Goal: Check status: Check status

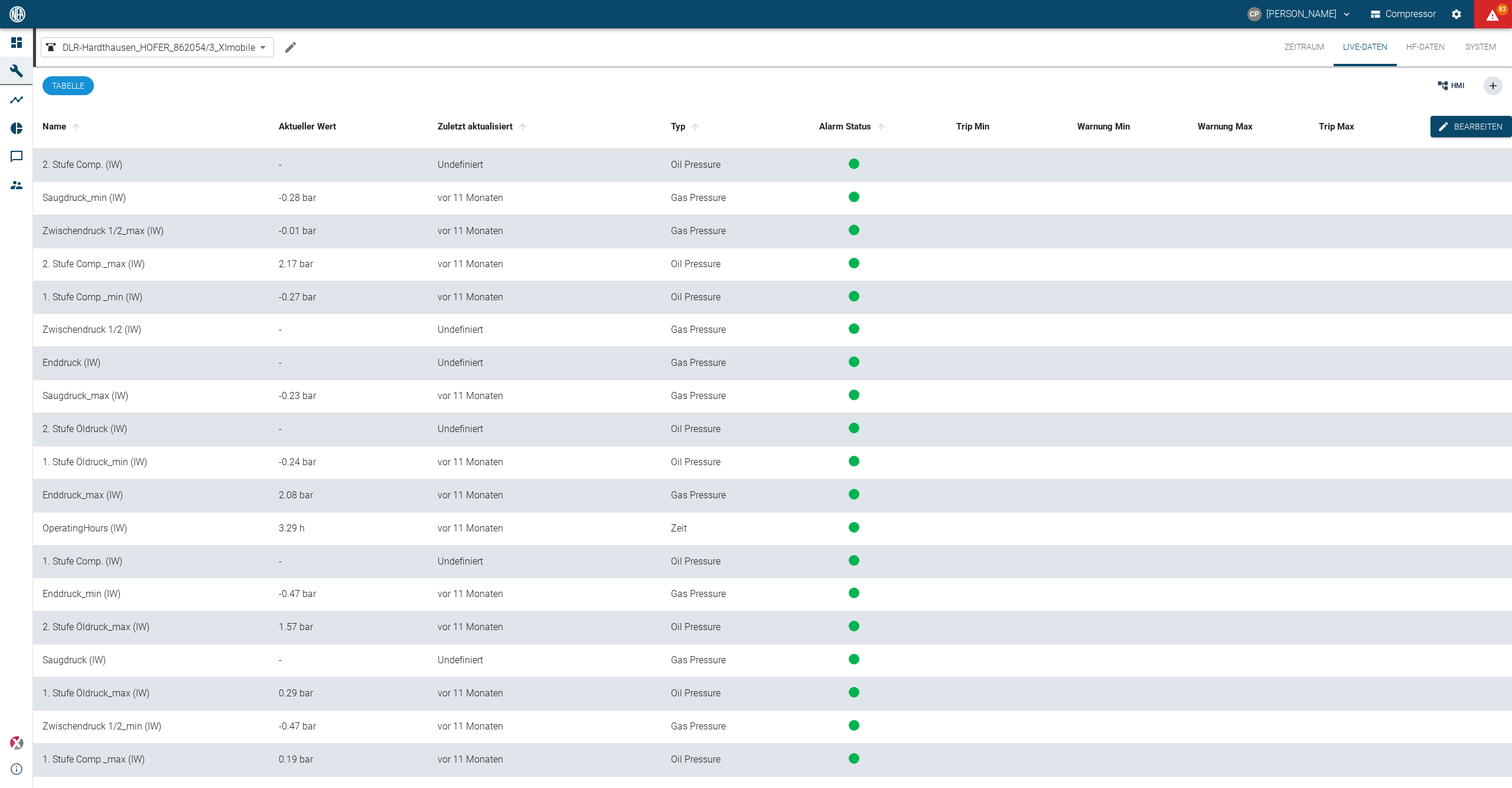
click at [10, 50] on icon at bounding box center [17, 42] width 14 height 14
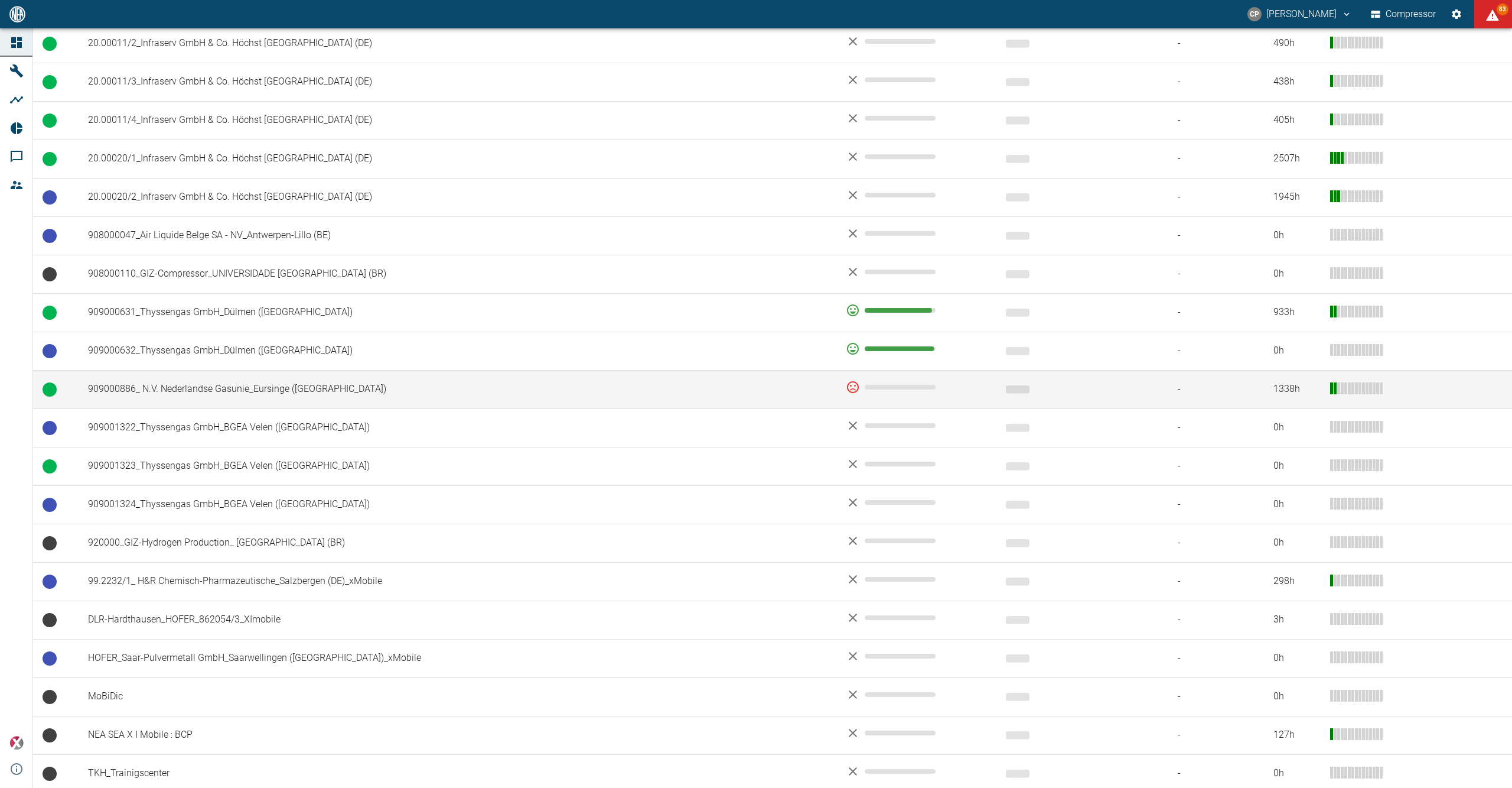
scroll to position [662, 0]
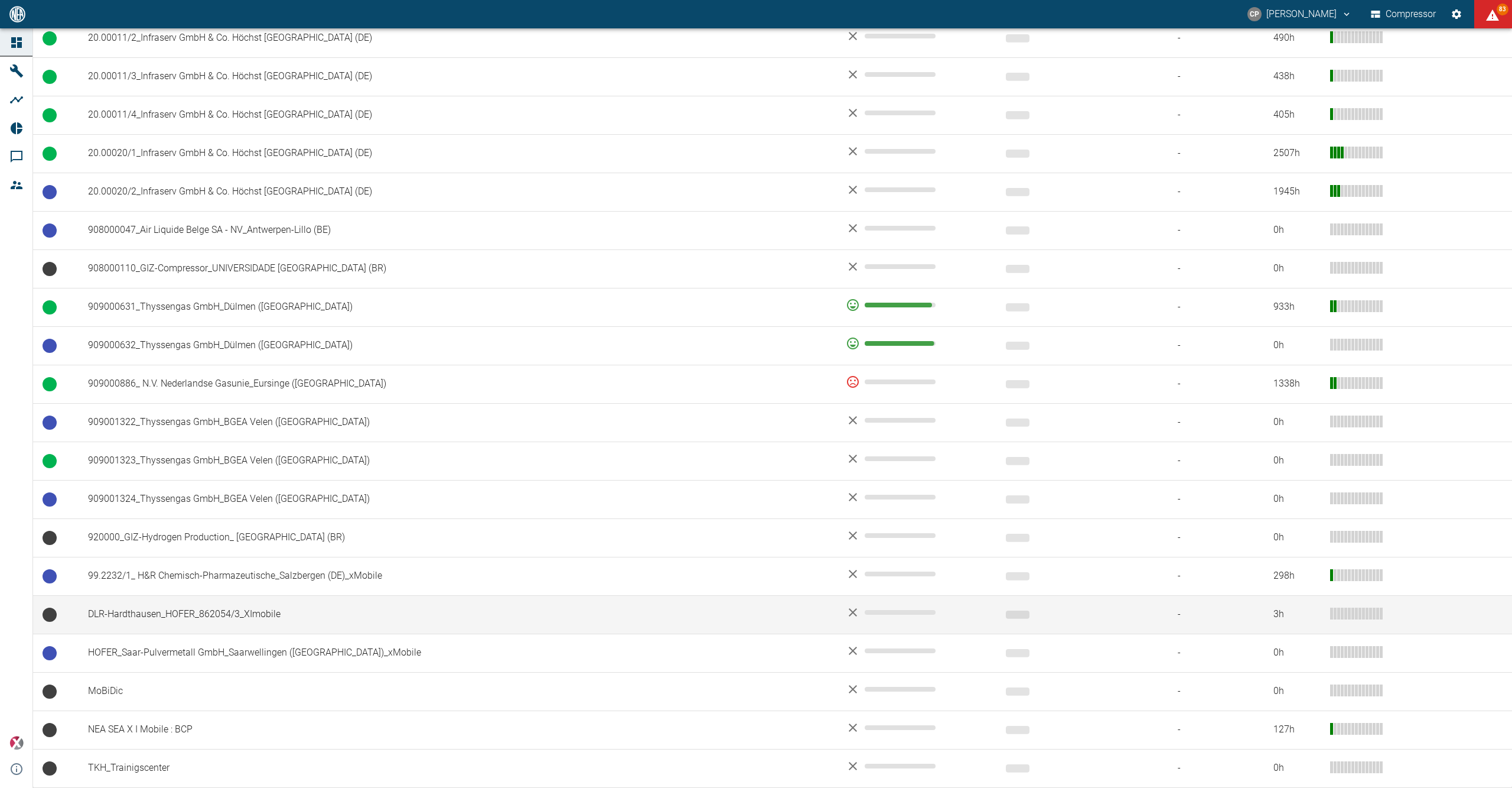
click at [157, 605] on td "DLR-Hardthausen_HOFER_862054/3_XImobile" at bounding box center [457, 614] width 758 height 38
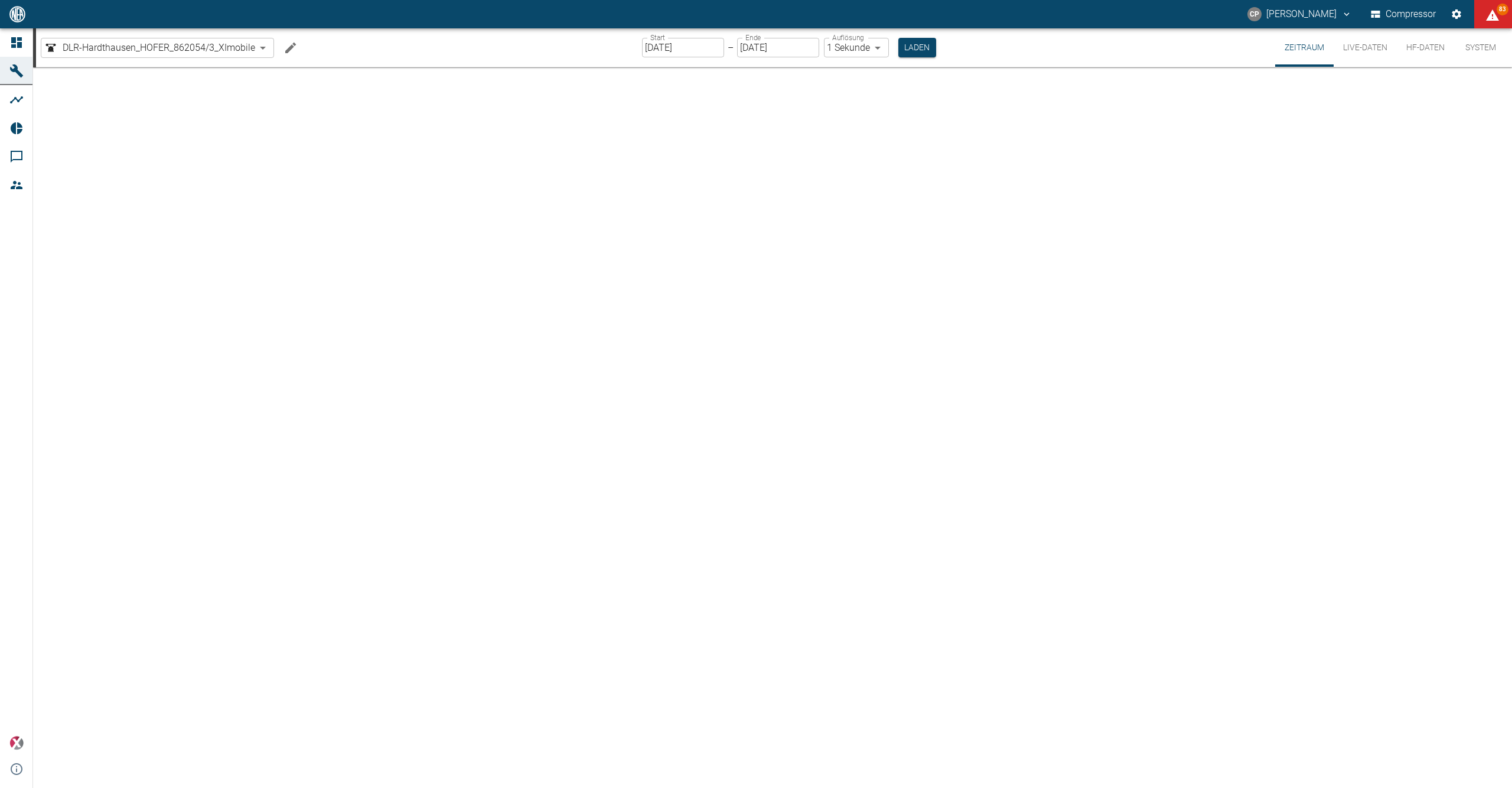
click at [1363, 44] on button "Live-Daten" at bounding box center [1365, 48] width 63 height 38
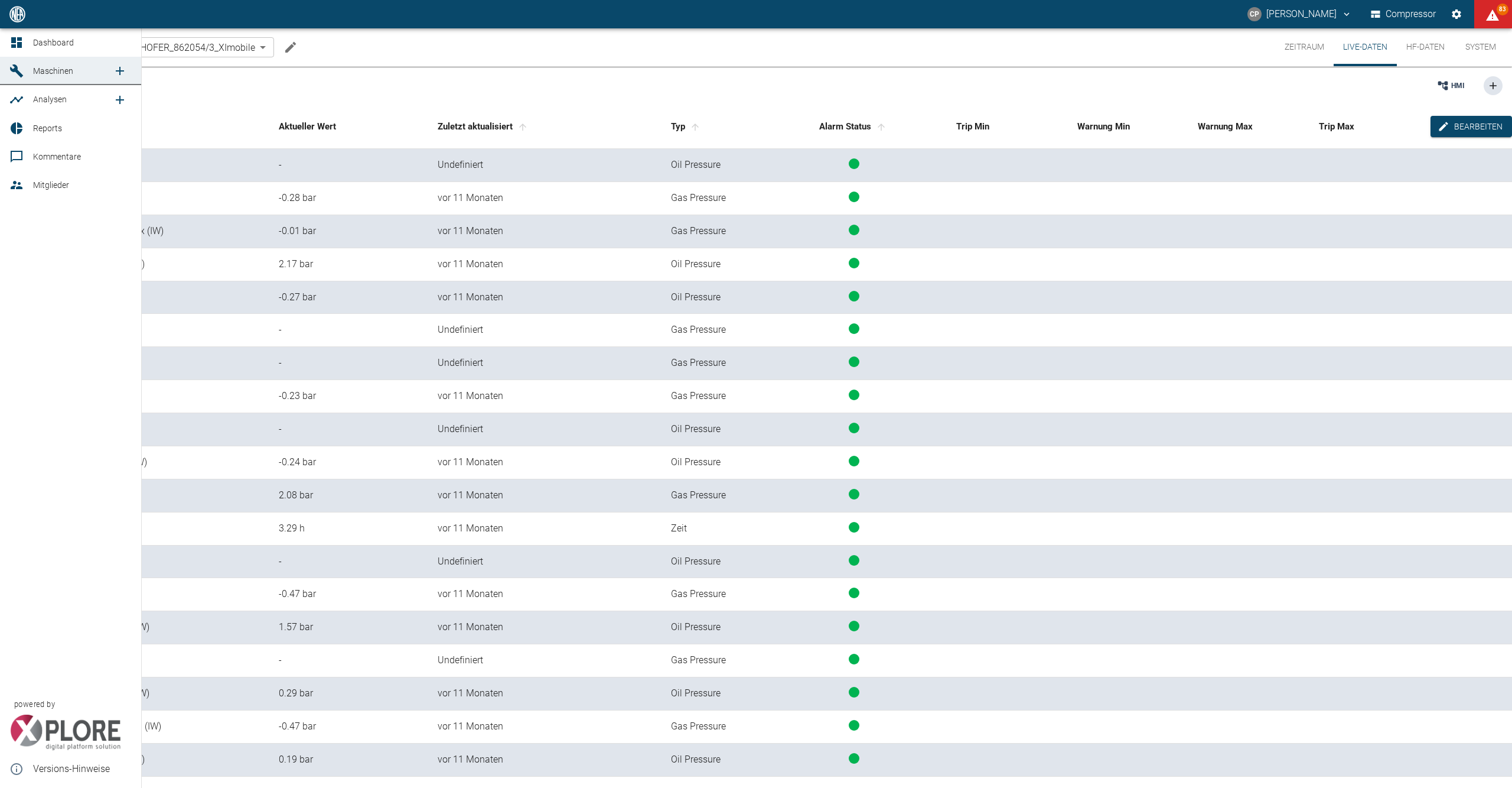
click at [27, 36] on div at bounding box center [18, 42] width 18 height 14
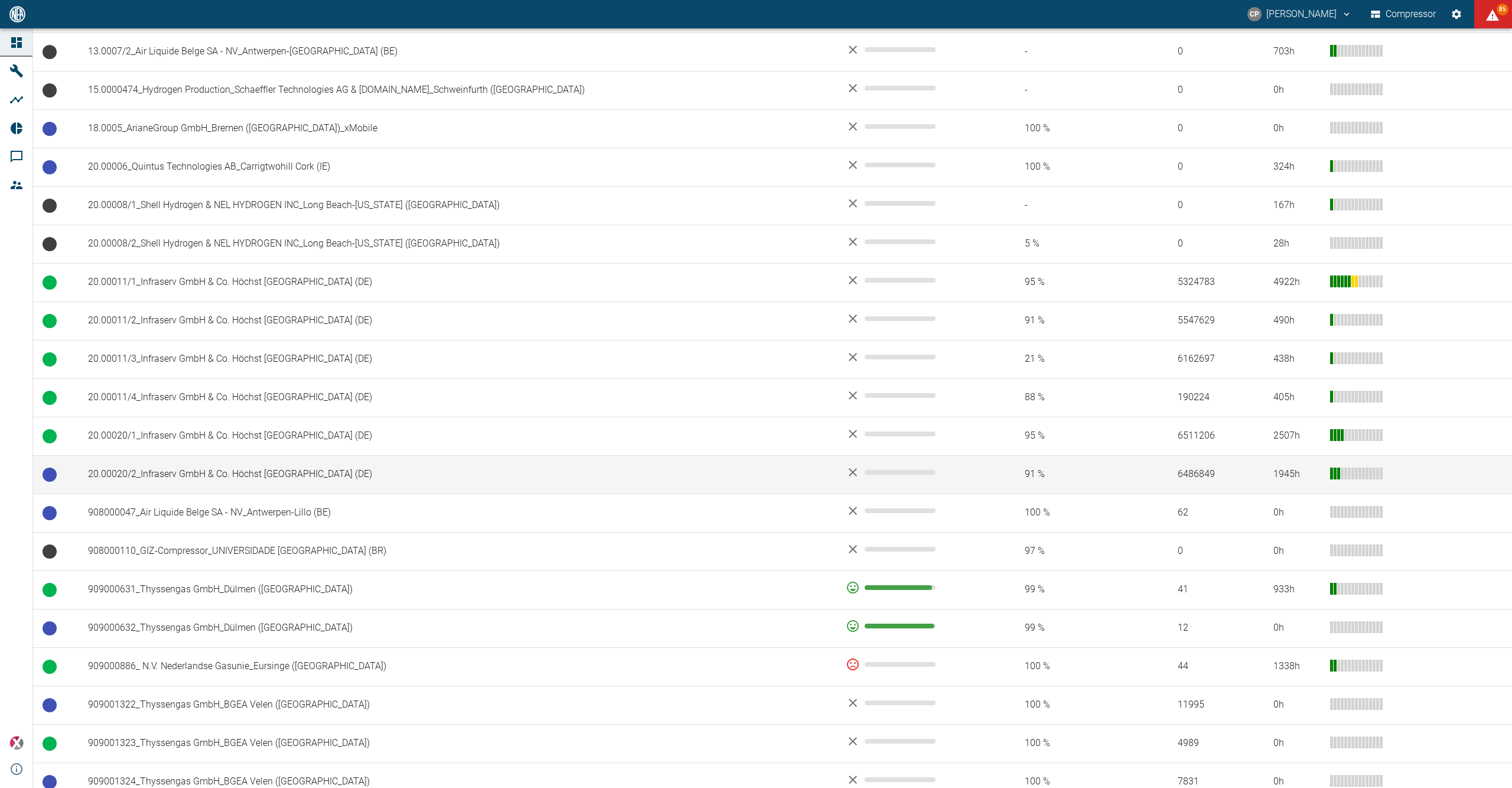
scroll to position [394, 0]
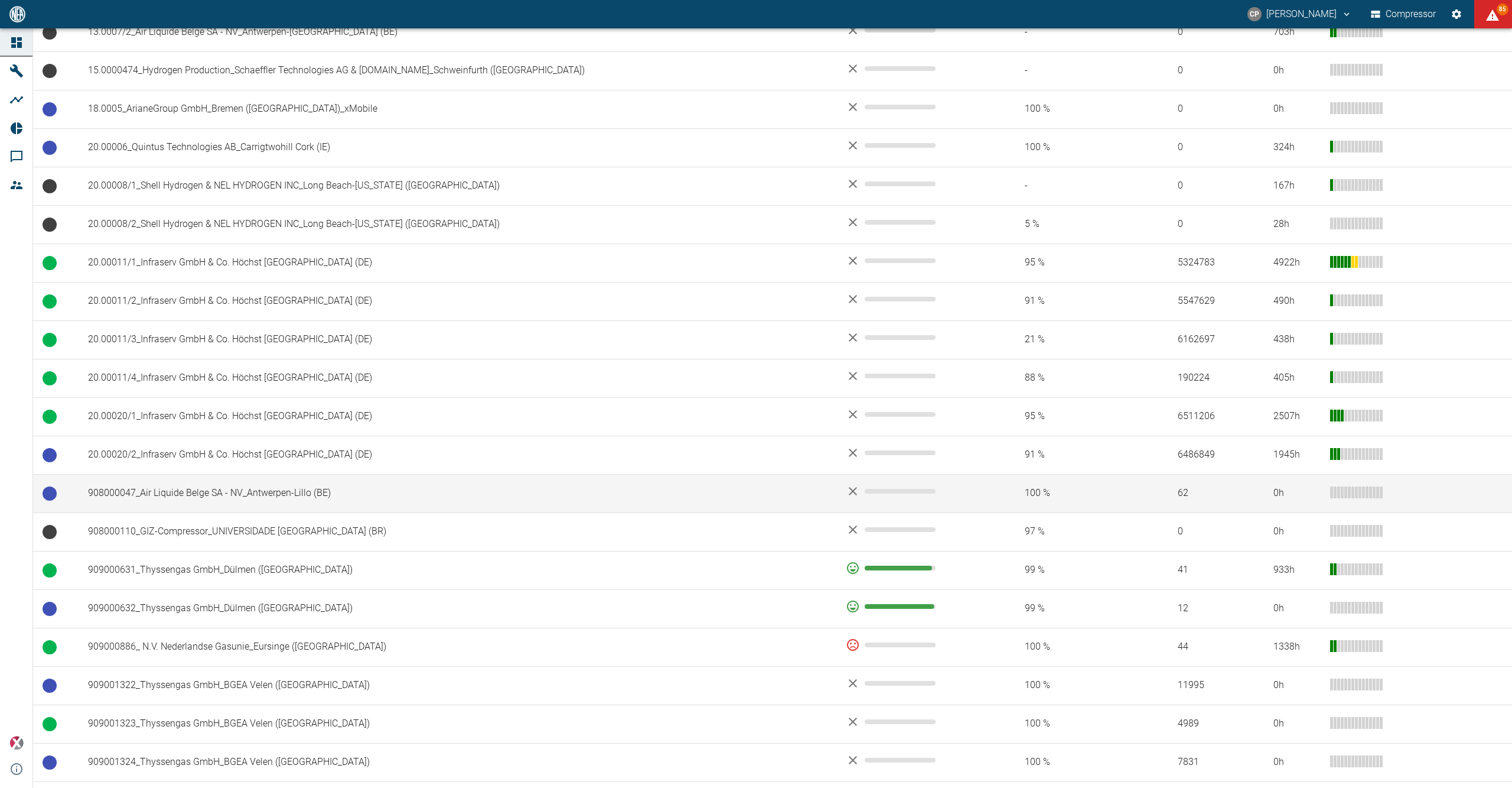
click at [249, 488] on td "908000047_Air Liquide Belge SA - NV_Antwerpen-Lillo (BE)" at bounding box center [457, 493] width 758 height 38
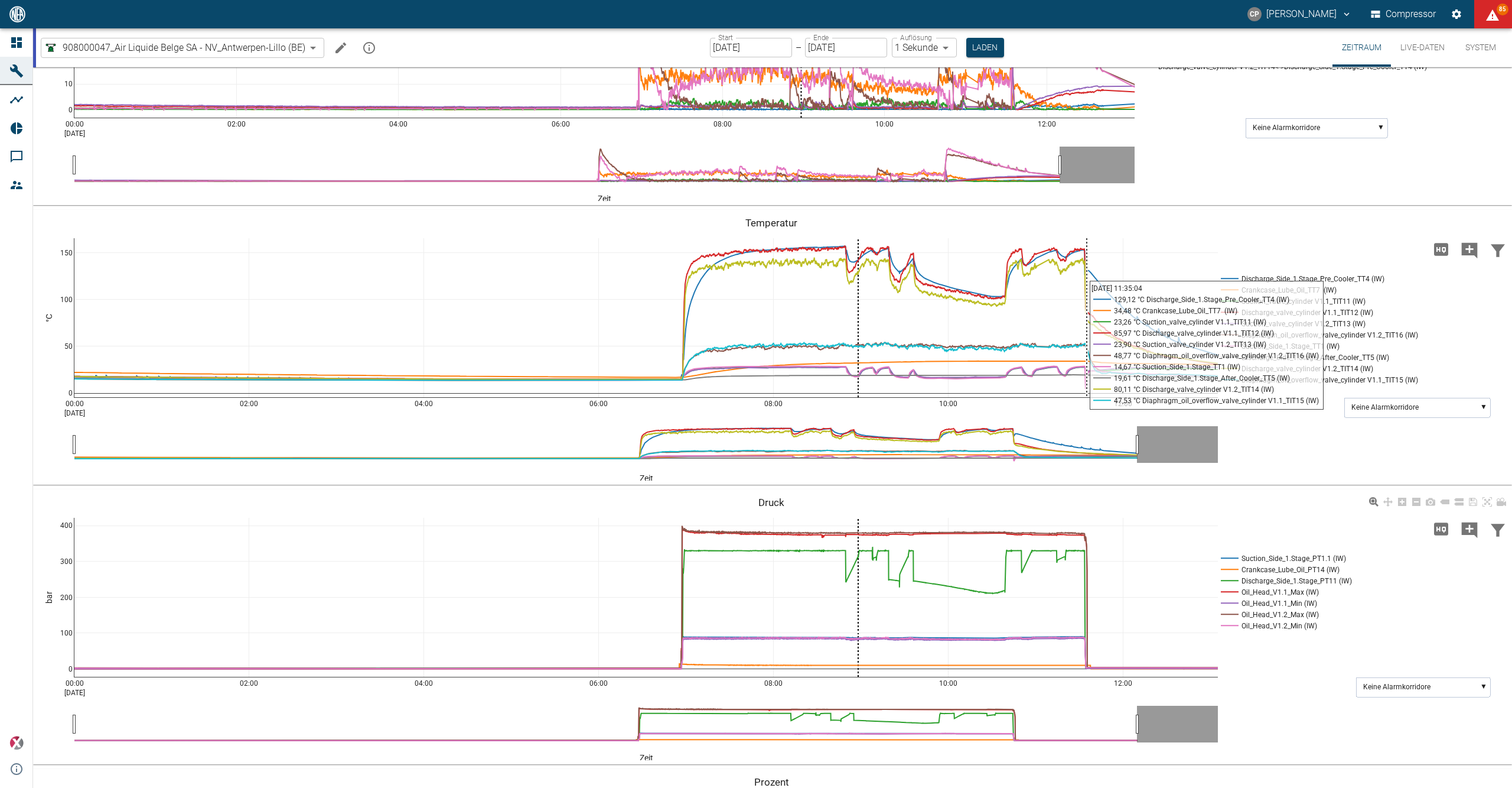
scroll to position [788, 0]
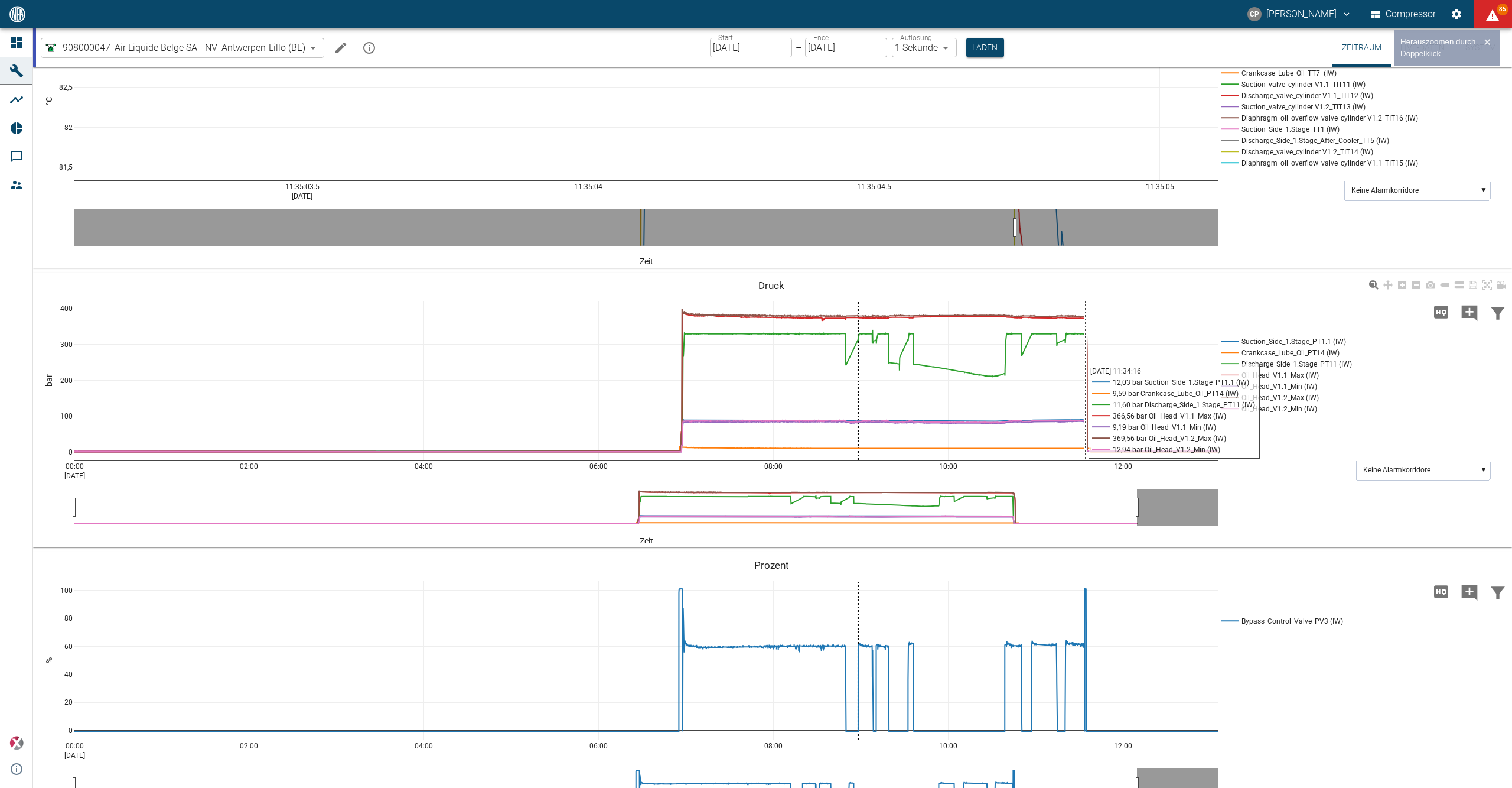
drag, startPoint x: 1085, startPoint y: 480, endPoint x: 470, endPoint y: 665, distance: 642.2
click at [472, 543] on div "00:00 Sep 17, 2025 02:00 04:00 06:00 08:00 10:00 12:00 0 100 200 300 400 Suctio…" at bounding box center [771, 410] width 1477 height 266
